Goal: Task Accomplishment & Management: Use online tool/utility

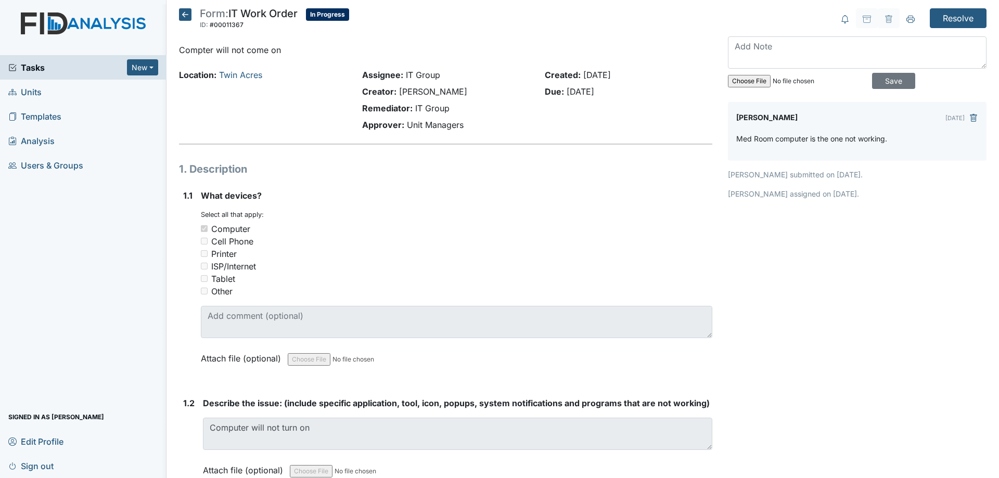
click at [183, 12] on icon at bounding box center [185, 14] width 12 height 12
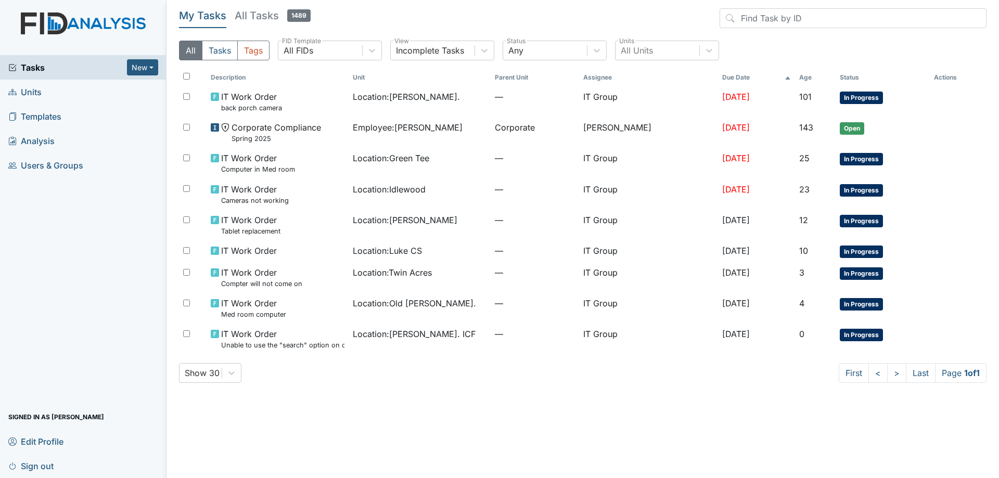
click at [263, 18] on h5 "All Tasks 1489" at bounding box center [273, 15] width 76 height 15
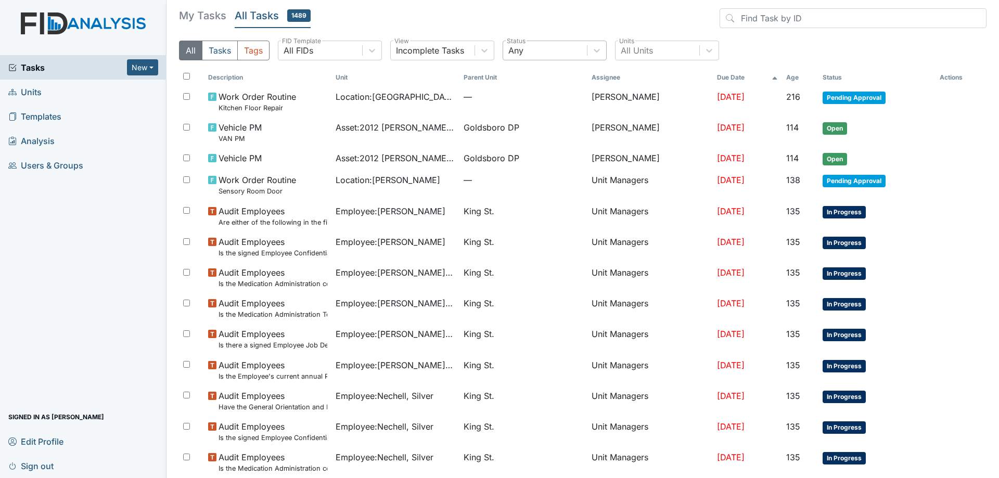
click at [558, 52] on div "Any" at bounding box center [545, 50] width 84 height 19
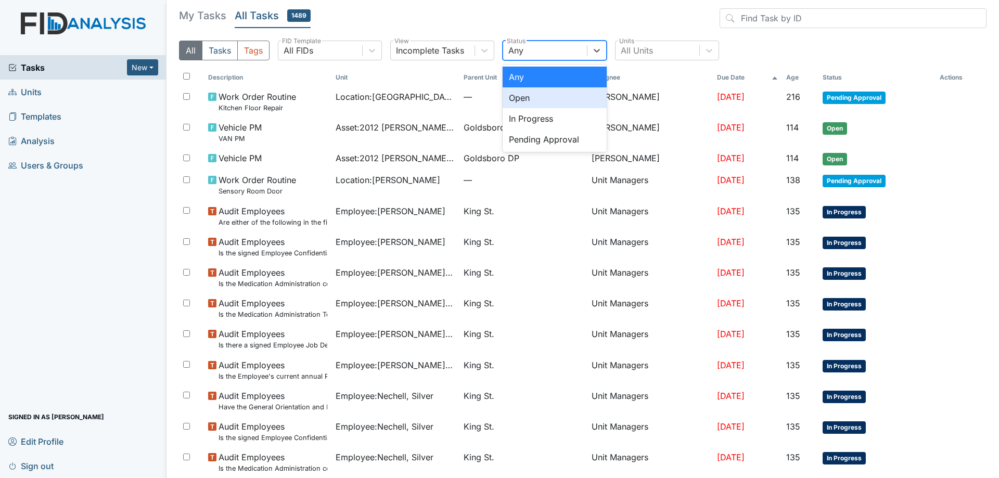
click at [542, 97] on div "Open" at bounding box center [555, 97] width 104 height 21
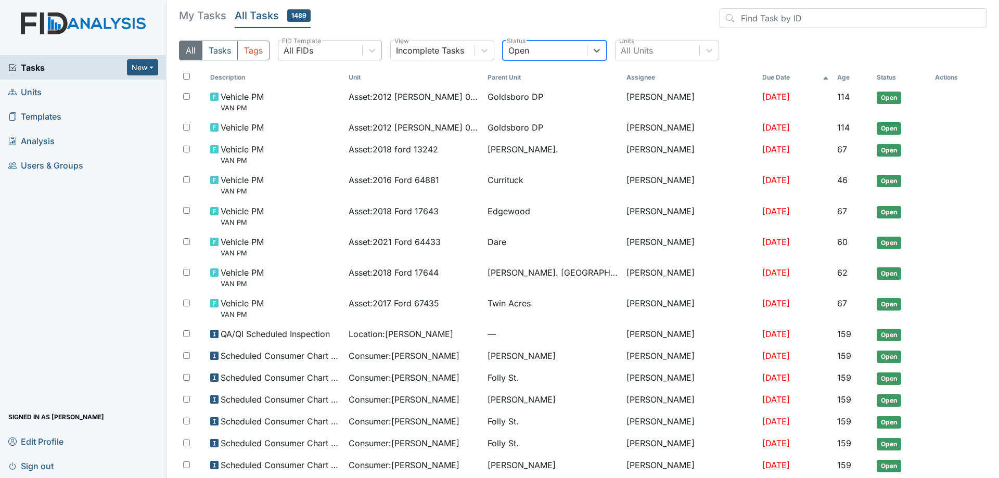
click at [360, 48] on div "All FIDs" at bounding box center [320, 50] width 84 height 19
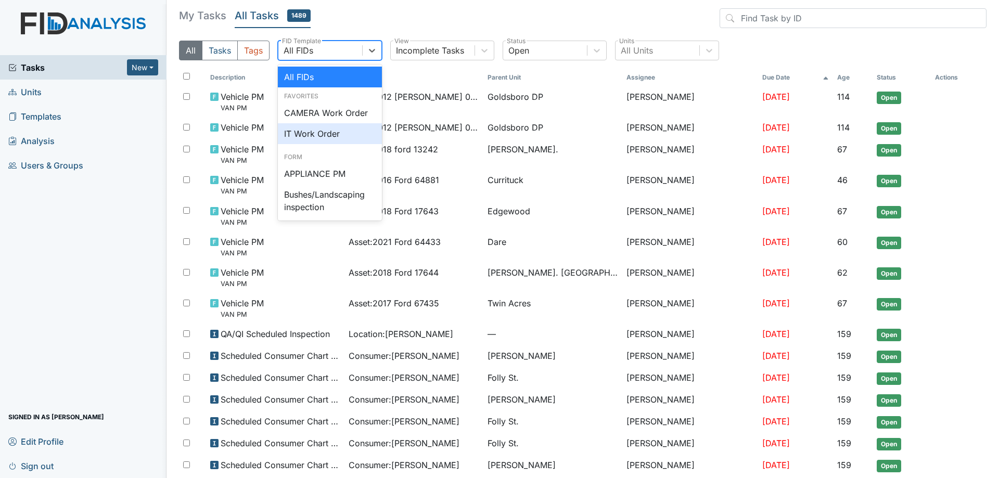
click at [339, 128] on div "IT Work Order" at bounding box center [330, 133] width 104 height 21
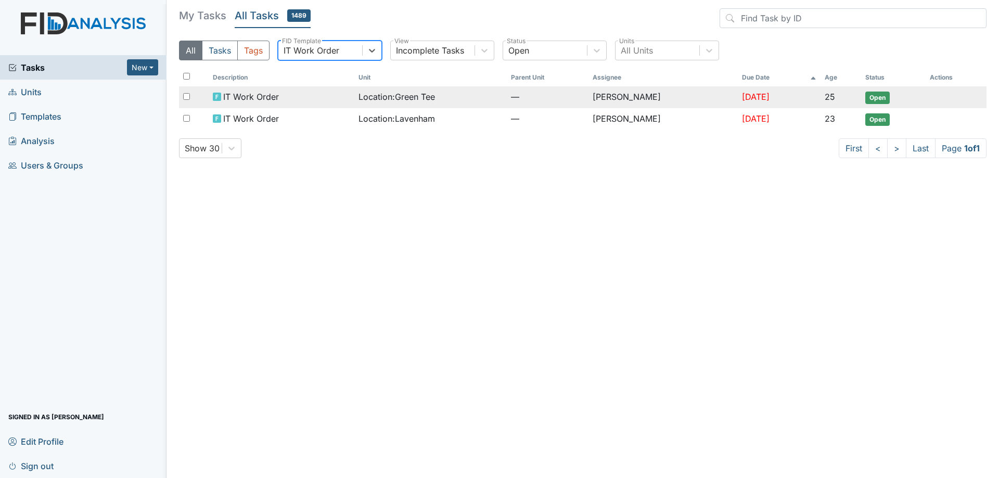
click at [474, 105] on td "Location : Green Tee" at bounding box center [430, 97] width 153 height 22
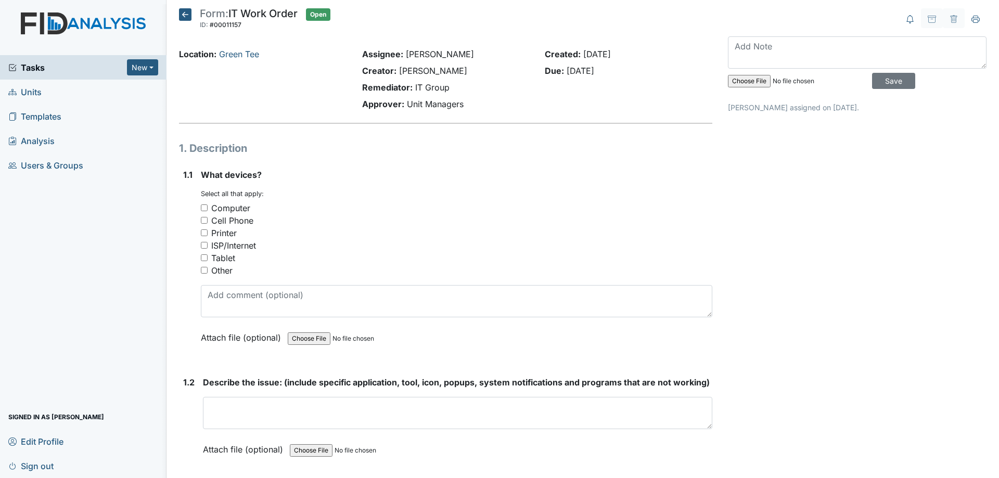
click at [187, 16] on icon at bounding box center [185, 14] width 12 height 12
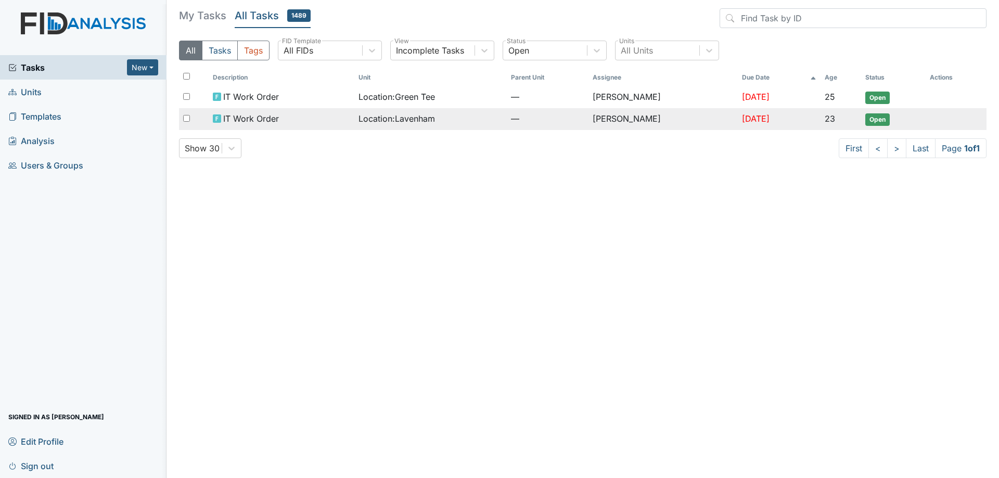
click at [450, 123] on div "Location : [GEOGRAPHIC_DATA]" at bounding box center [431, 118] width 145 height 12
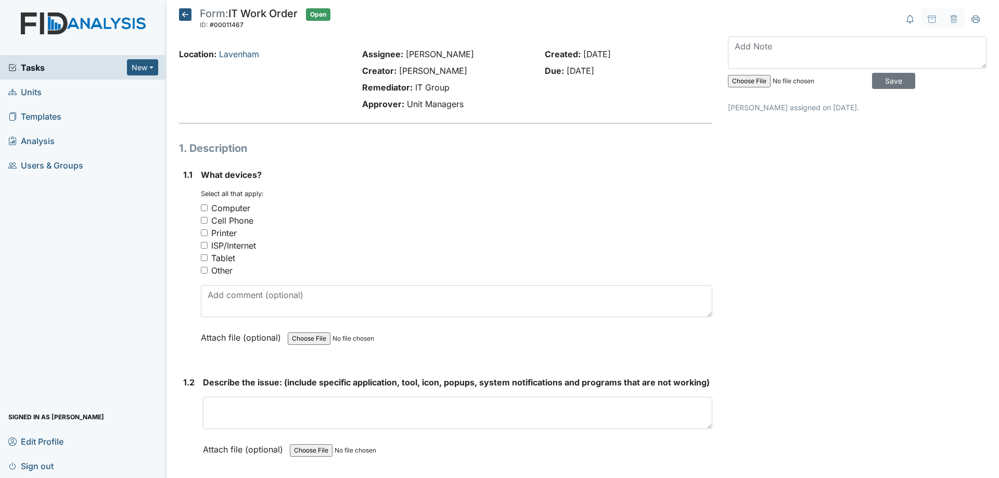
click at [188, 14] on icon at bounding box center [185, 14] width 12 height 12
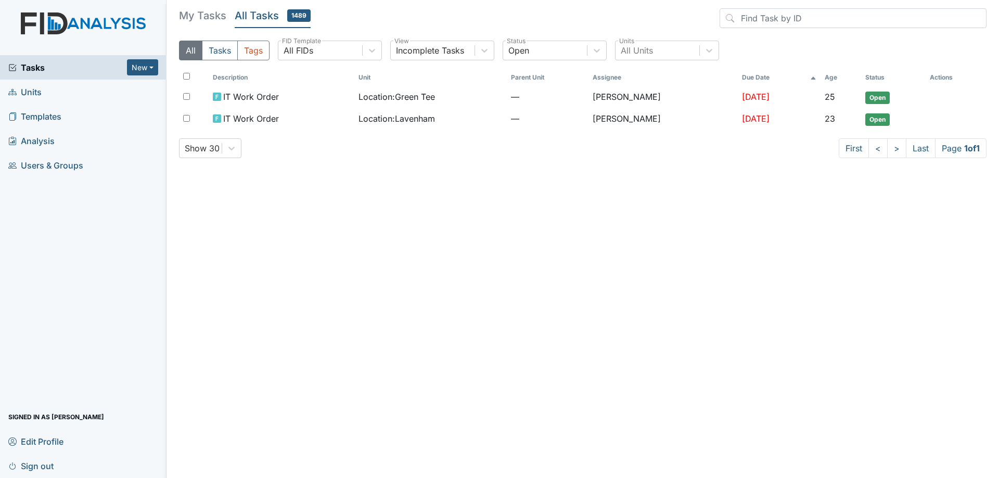
click at [188, 14] on h5 "My Tasks" at bounding box center [202, 15] width 47 height 15
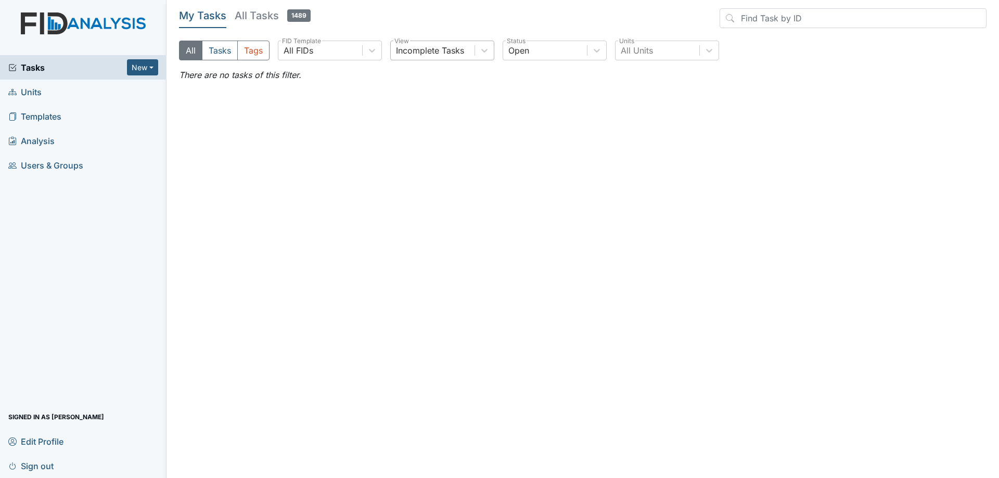
click at [474, 54] on div "Incomplete Tasks" at bounding box center [433, 50] width 84 height 19
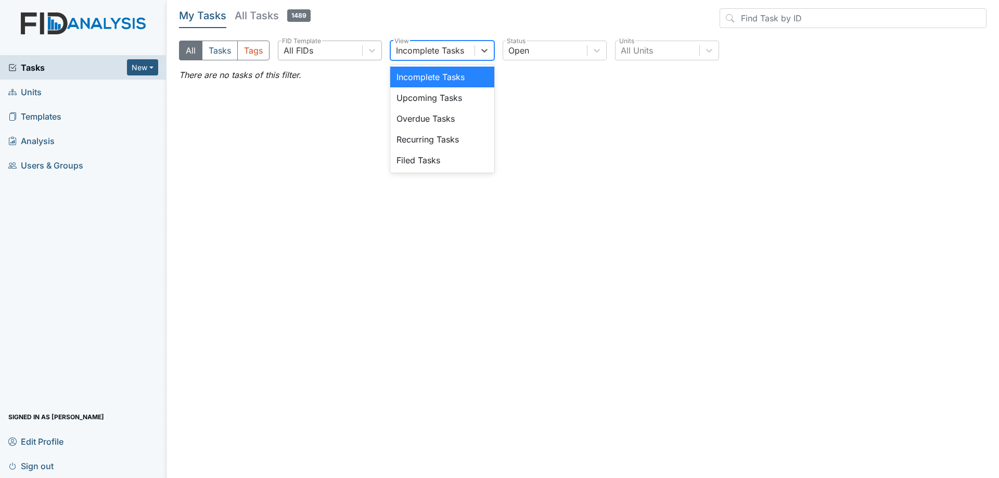
click at [351, 53] on div "All FIDs" at bounding box center [320, 50] width 84 height 19
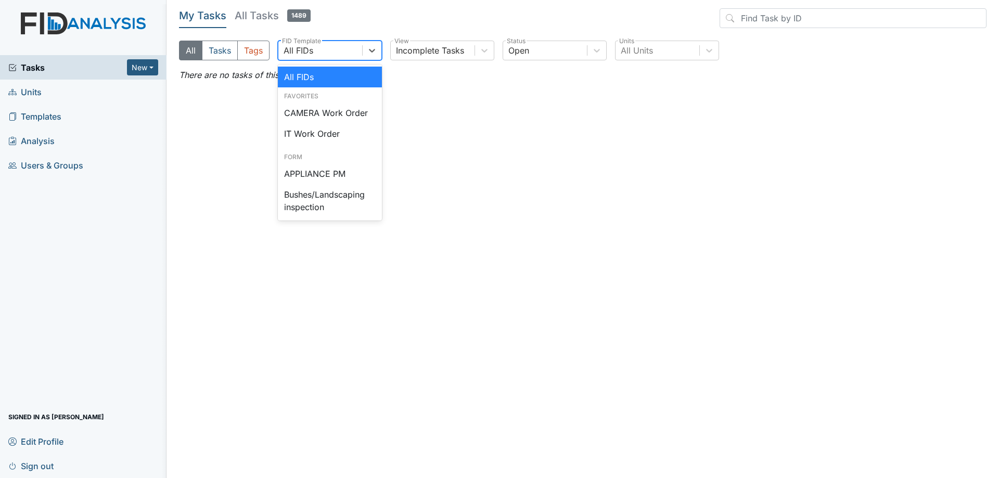
click at [321, 72] on div "All FIDs" at bounding box center [330, 77] width 104 height 21
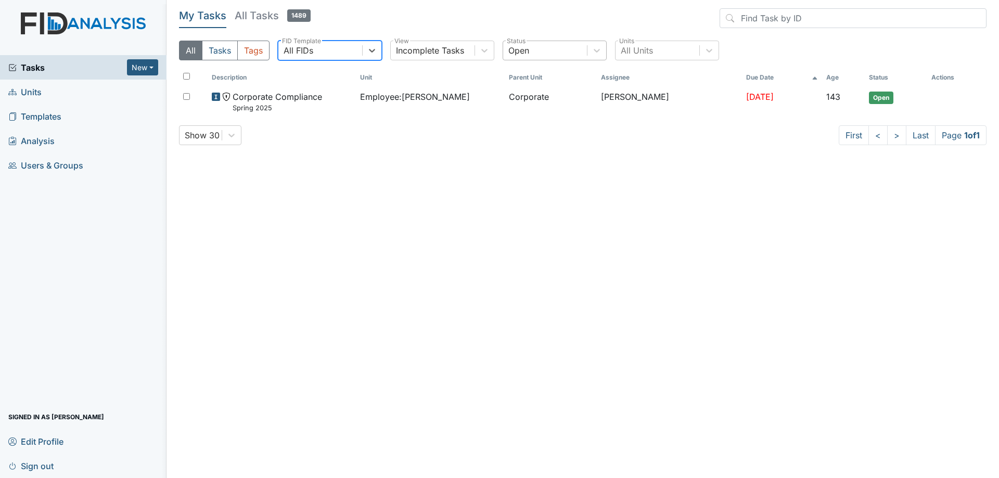
click at [559, 52] on div "Open" at bounding box center [545, 50] width 84 height 19
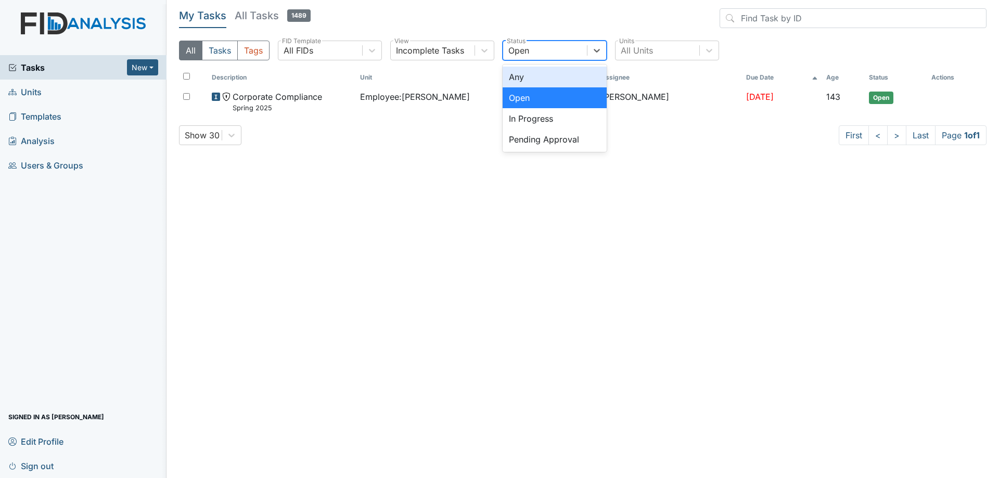
click at [540, 74] on div "Any" at bounding box center [555, 77] width 104 height 21
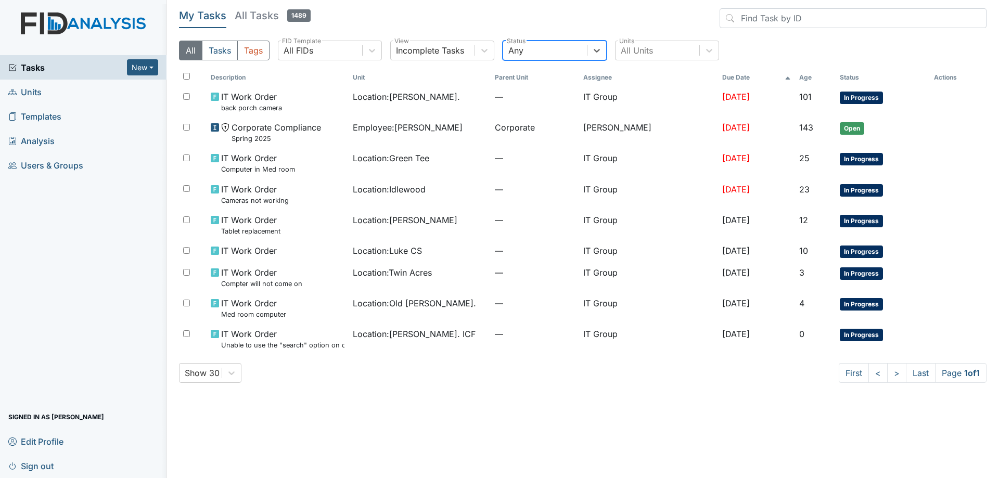
click at [275, 21] on h5 "All Tasks 1489" at bounding box center [273, 15] width 76 height 15
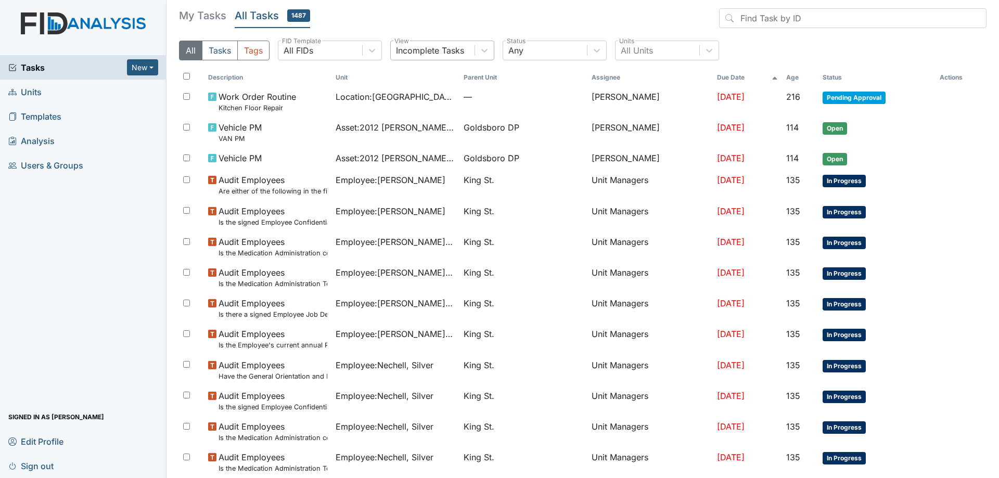
click at [452, 54] on div "Incomplete Tasks" at bounding box center [430, 50] width 68 height 12
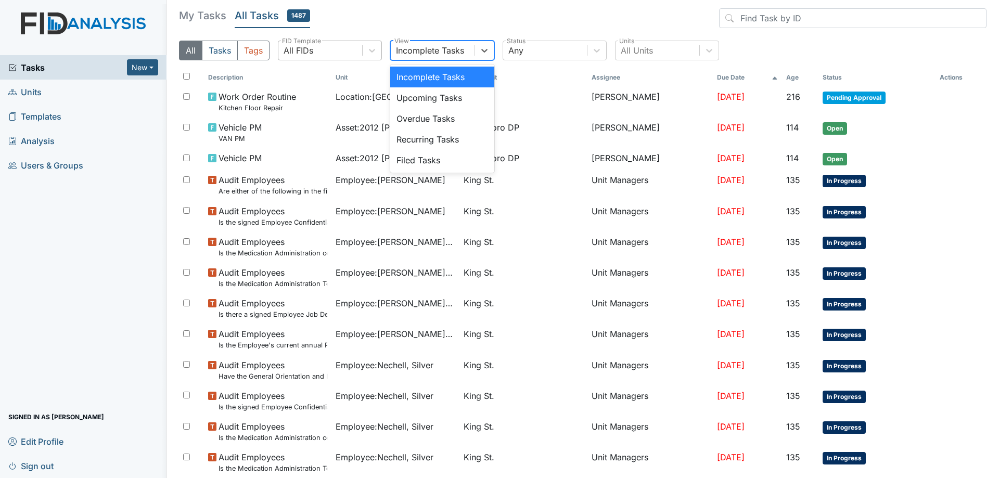
click at [338, 48] on div "All FIDs" at bounding box center [320, 50] width 84 height 19
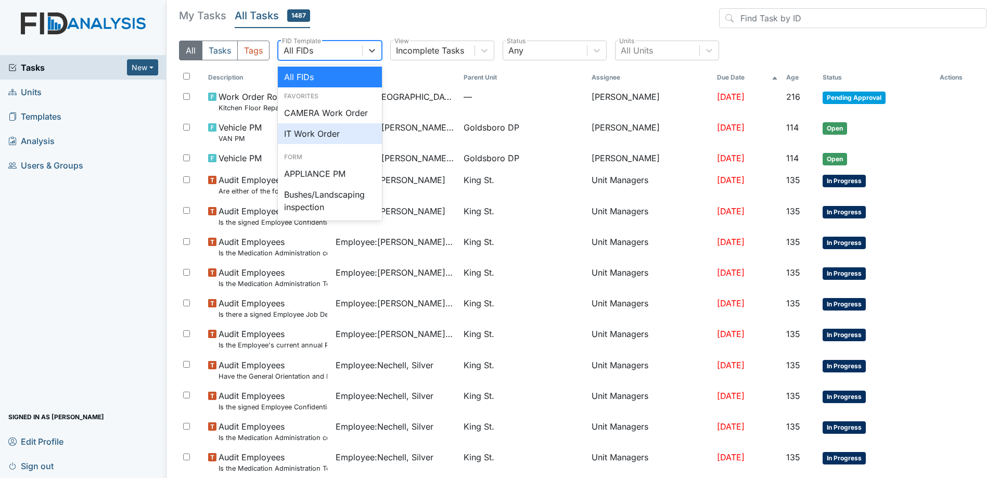
click at [334, 124] on div "IT Work Order" at bounding box center [330, 133] width 104 height 21
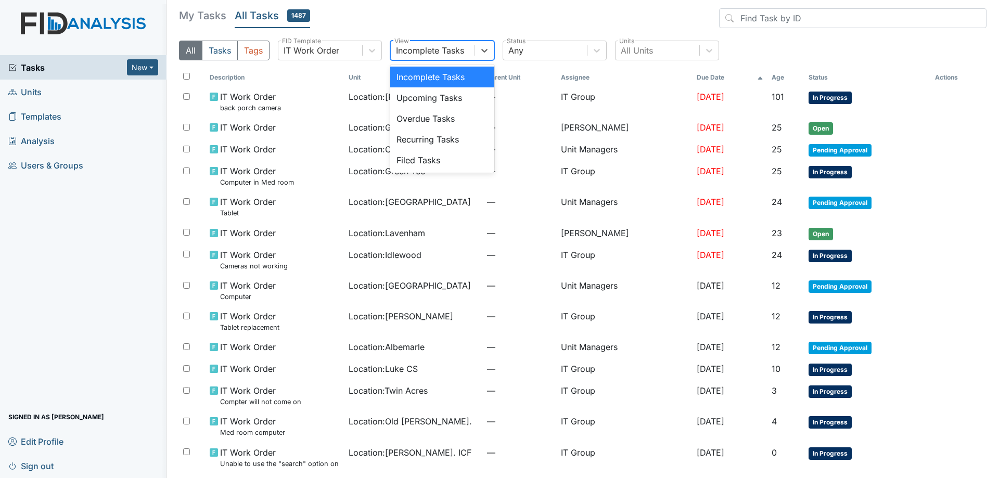
click at [459, 59] on div "Incomplete Tasks" at bounding box center [433, 50] width 84 height 19
click at [542, 36] on div "My Tasks All Tasks 1487 All Tasks Tags IT Work Order FID Template option Incomp…" at bounding box center [583, 38] width 808 height 60
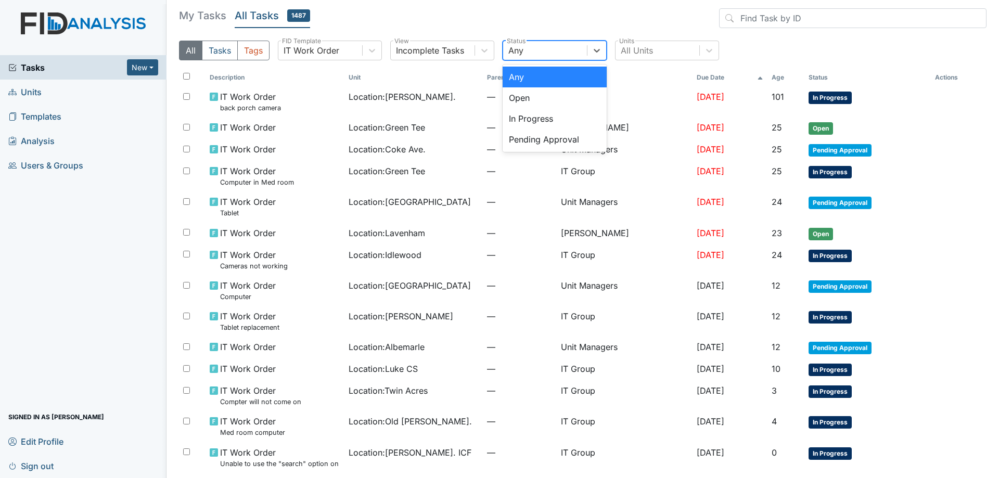
click at [541, 45] on div "Any" at bounding box center [545, 50] width 84 height 19
click at [533, 94] on div "Open" at bounding box center [555, 97] width 104 height 21
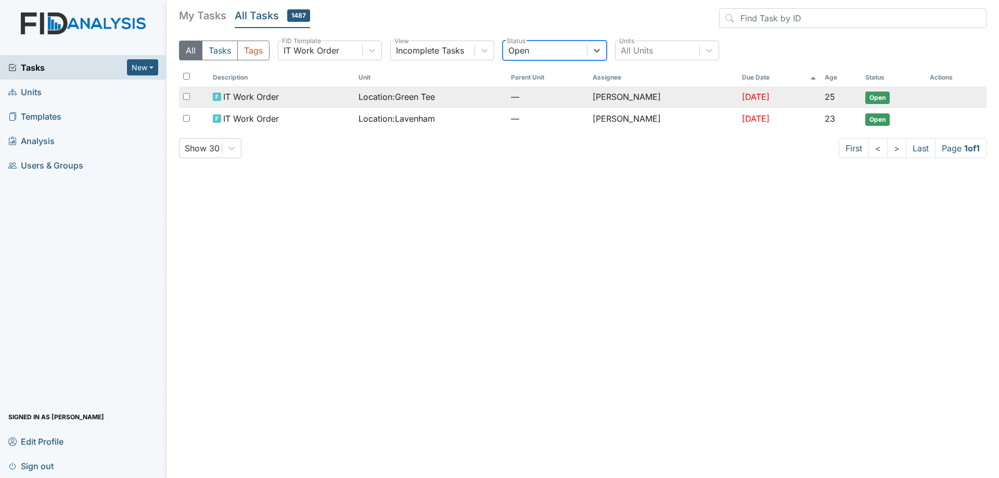
click at [426, 106] on td "Location : Green Tee" at bounding box center [430, 97] width 153 height 22
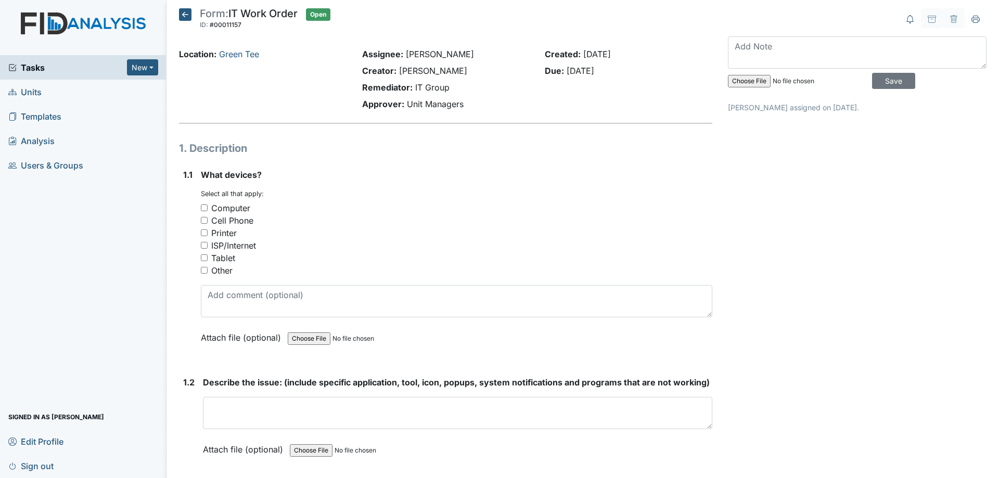
click at [185, 14] on icon at bounding box center [185, 14] width 12 height 12
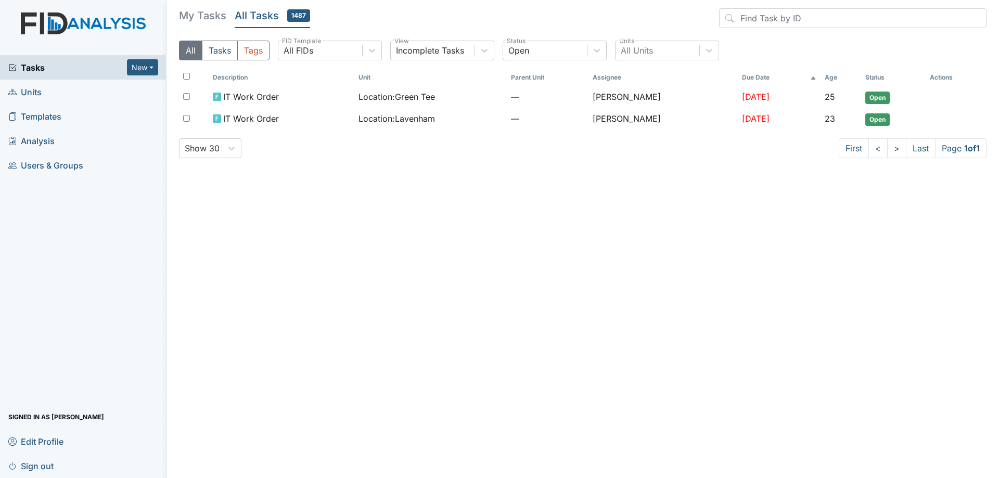
click at [203, 14] on h5 "My Tasks" at bounding box center [202, 15] width 47 height 15
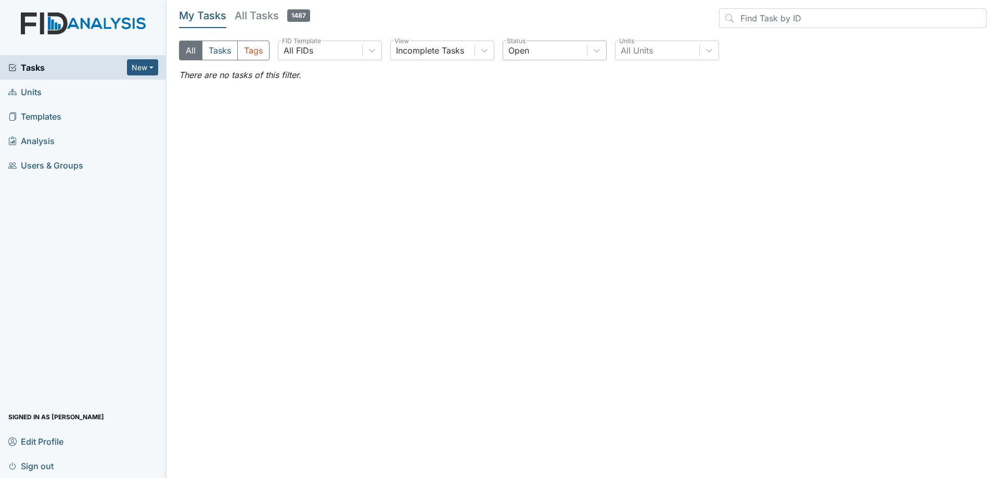
click at [585, 49] on div "Open" at bounding box center [545, 50] width 84 height 19
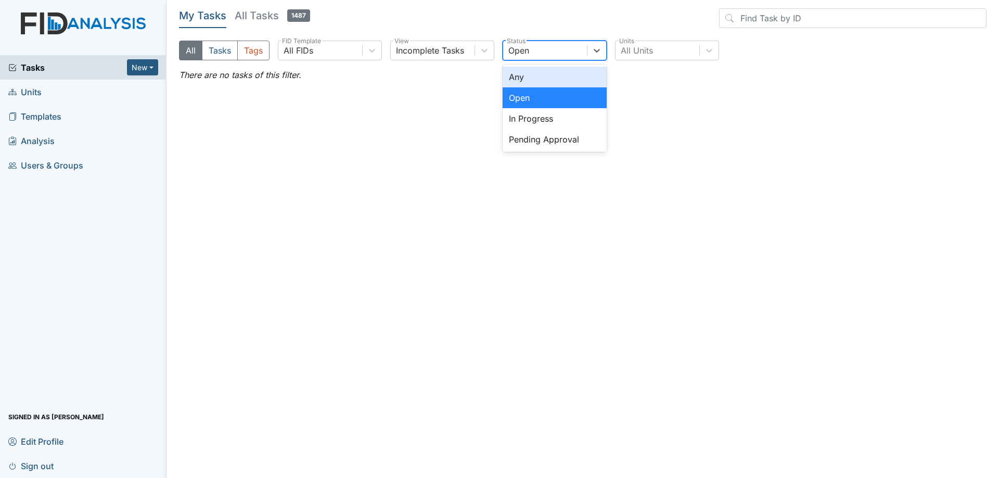
click at [561, 75] on div "Any" at bounding box center [555, 77] width 104 height 21
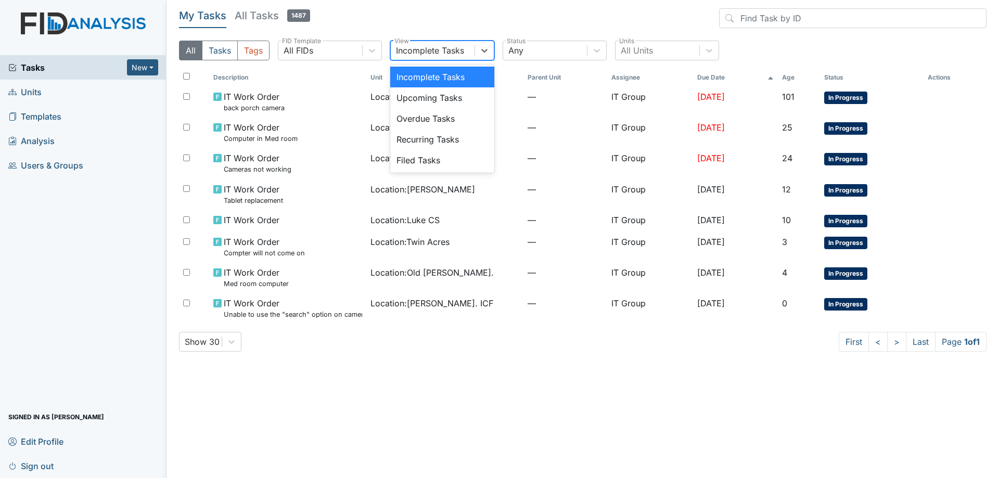
click at [445, 51] on div "Incomplete Tasks" at bounding box center [430, 50] width 68 height 12
click at [357, 38] on div "My Tasks All Tasks 1487 All Tasks Tags All FIDs FID Template option Incomplete …" at bounding box center [583, 38] width 808 height 60
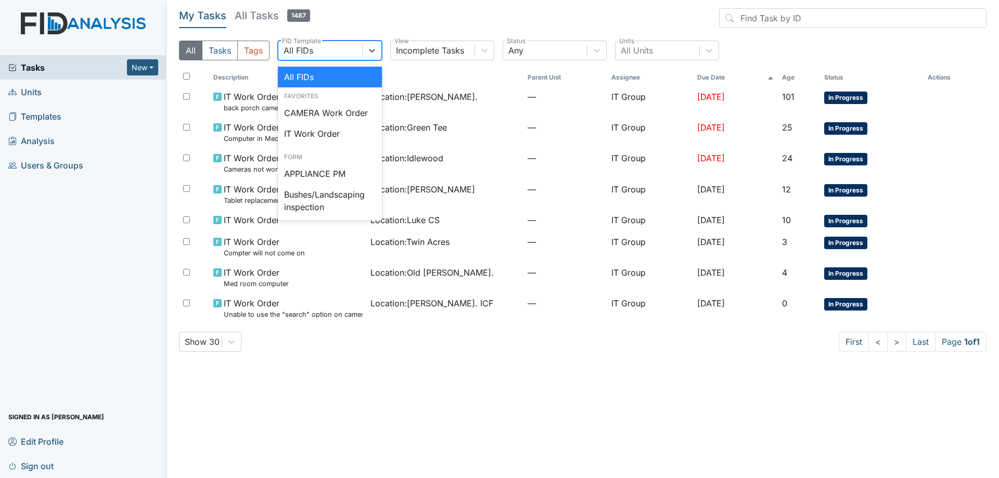
click at [349, 50] on div "All FIDs" at bounding box center [320, 50] width 84 height 19
click at [346, 75] on div "All FIDs" at bounding box center [330, 77] width 104 height 21
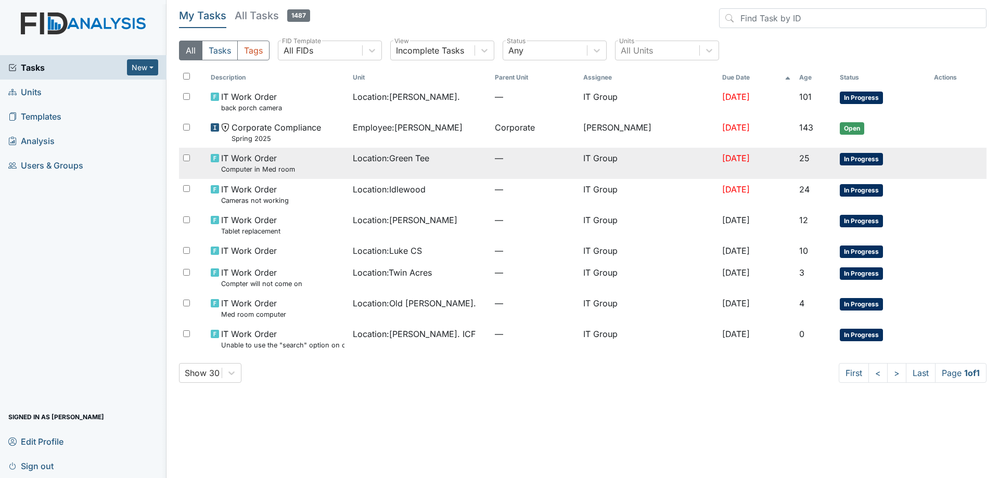
click at [510, 163] on span "—" at bounding box center [535, 158] width 80 height 12
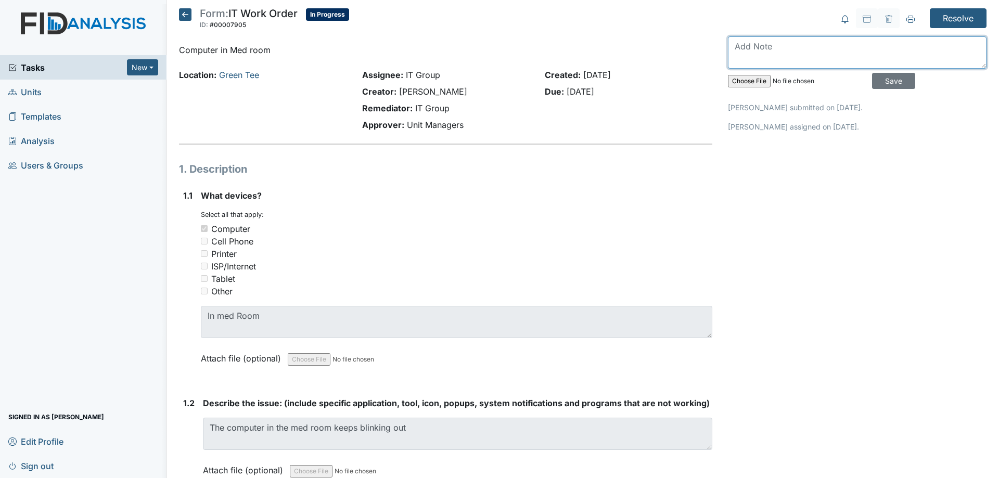
click at [767, 45] on textarea at bounding box center [857, 52] width 259 height 32
click at [870, 54] on textarea "[PERSON_NAME] replaced the computer" at bounding box center [857, 52] width 259 height 32
type textarea "[PERSON_NAME] replaced the computer on the 17th."
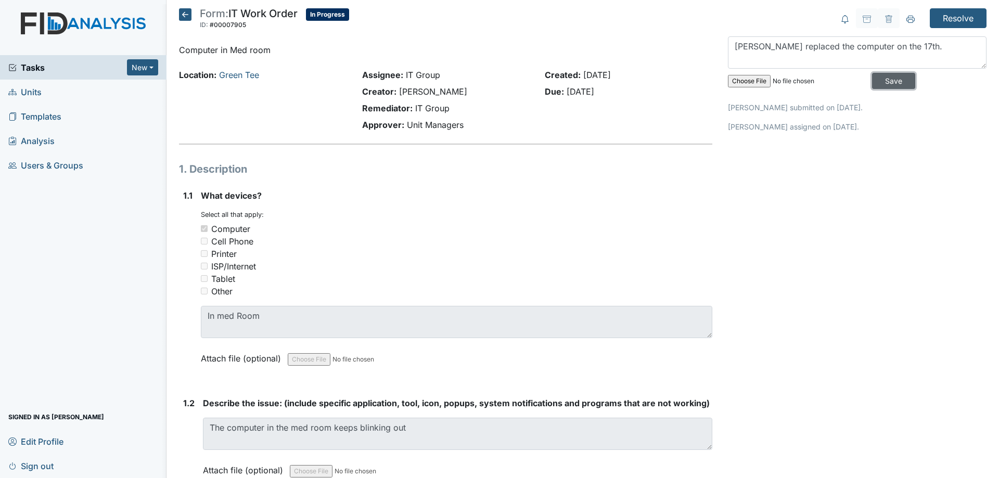
click at [880, 86] on input "Save" at bounding box center [893, 81] width 43 height 16
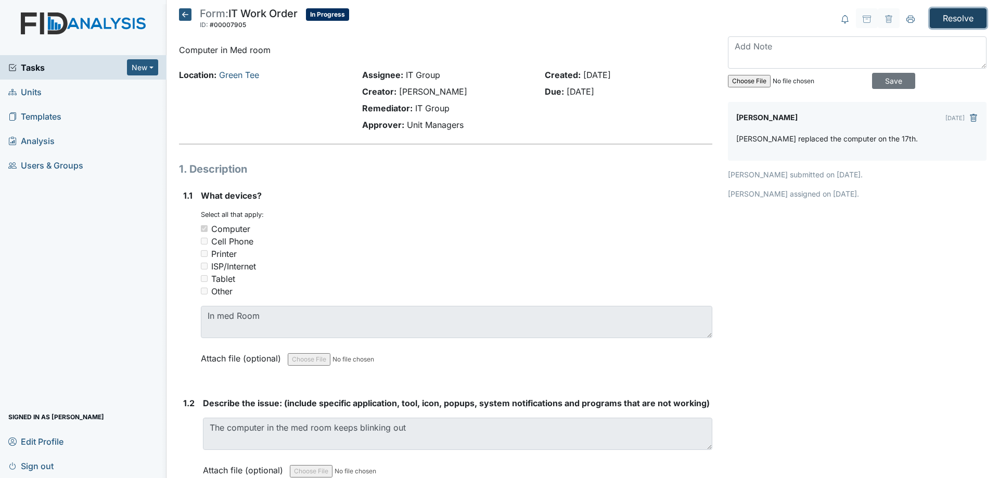
click at [938, 17] on input "Resolve" at bounding box center [958, 18] width 57 height 20
